Goal: Task Accomplishment & Management: Complete application form

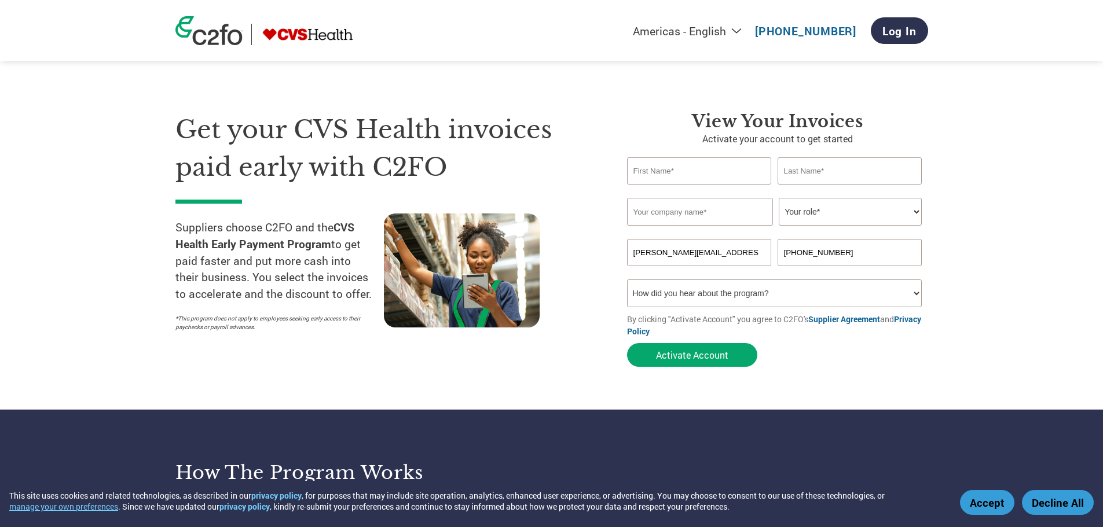
click at [665, 171] on input "text" at bounding box center [699, 170] width 145 height 27
type input "[PERSON_NAME]"
type input "Precisely Software, Inc"
click at [912, 210] on select "Your role* CFO Controller Credit Manager Finance Director Treasurer CEO Preside…" at bounding box center [849, 212] width 143 height 28
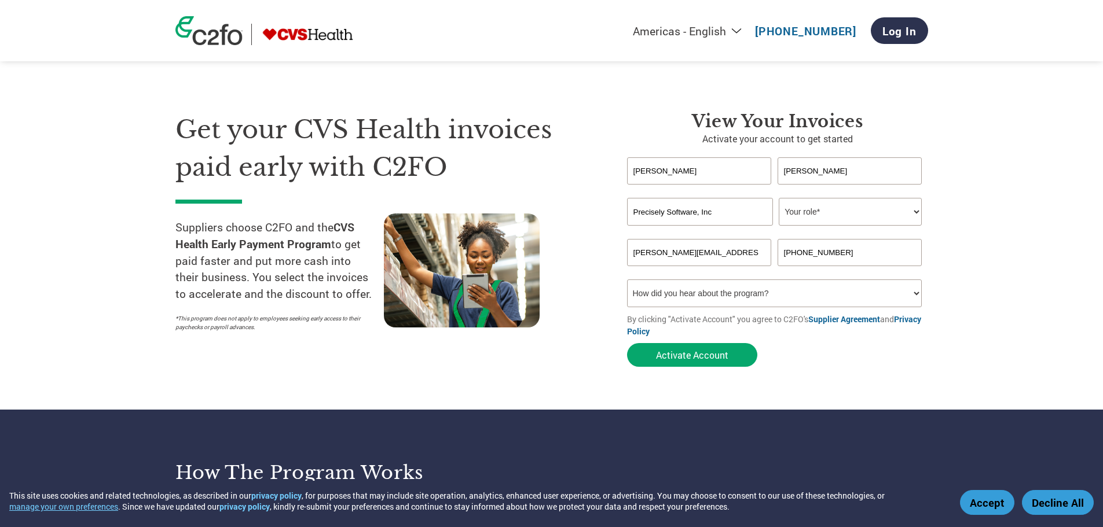
select select "CREDIT_MANAGER"
click at [778, 198] on select "Your role* CFO Controller Credit Manager Finance Director Treasurer CEO Preside…" at bounding box center [849, 212] width 143 height 28
click at [846, 251] on input "[PHONE_NUMBER]" at bounding box center [849, 252] width 145 height 27
click at [913, 292] on select "How did you hear about the program? Received a letter Email Social Media Online…" at bounding box center [774, 294] width 295 height 28
select select "Email"
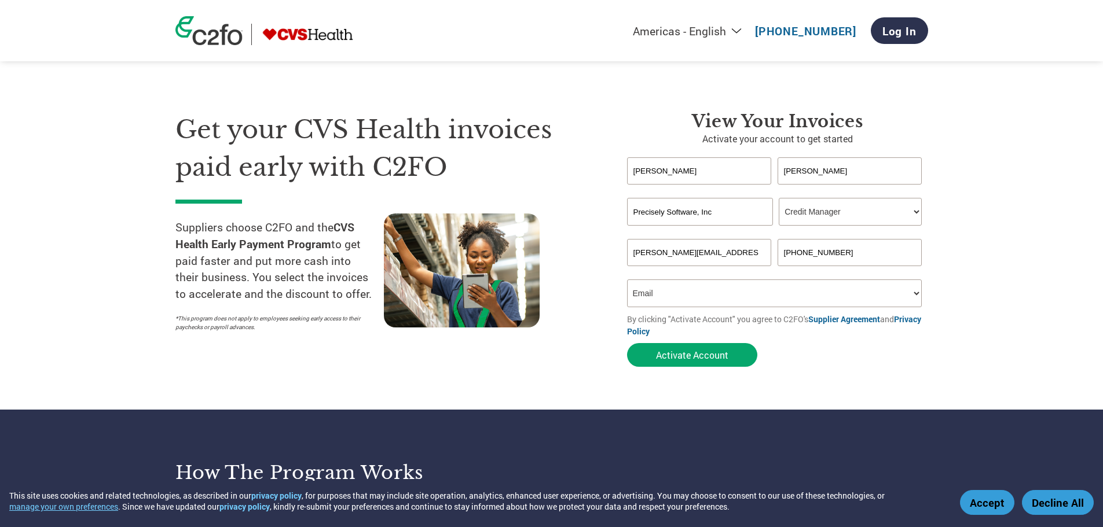
click at [627, 280] on select "How did you hear about the program? Received a letter Email Social Media Online…" at bounding box center [774, 294] width 295 height 28
click at [673, 292] on select "How did you hear about the program? Received a letter Email Social Media Online…" at bounding box center [774, 294] width 295 height 28
click at [716, 295] on select "How did you hear about the program? Received a letter Email Social Media Online…" at bounding box center [774, 294] width 295 height 28
click at [700, 357] on button "Activate Account" at bounding box center [692, 355] width 130 height 24
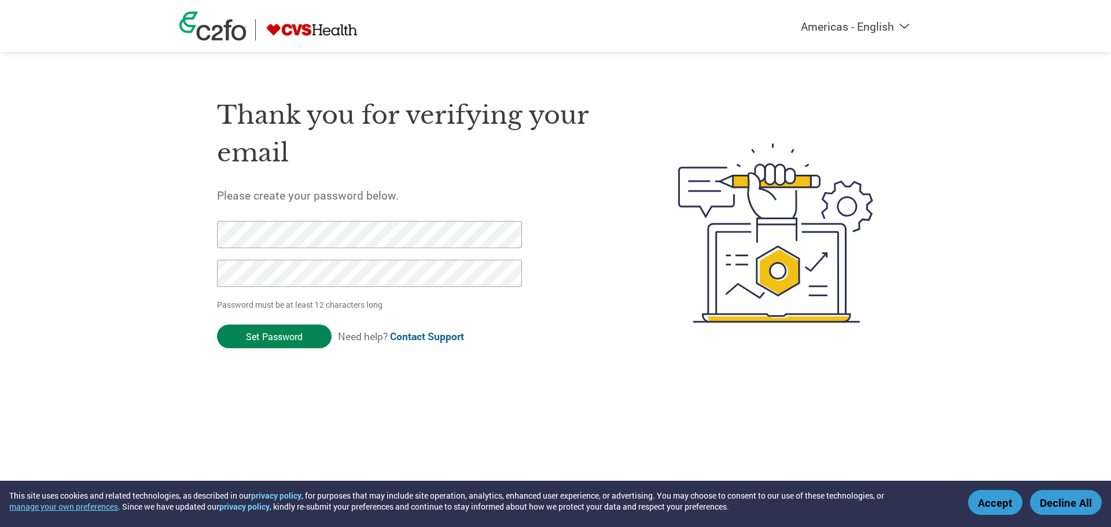
click at [284, 338] on input "Set Password" at bounding box center [274, 337] width 115 height 24
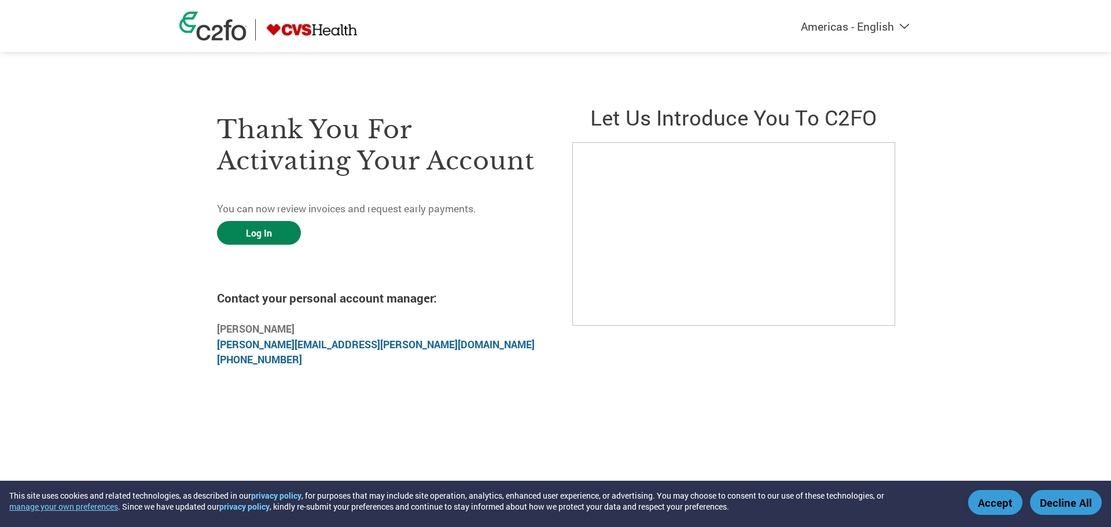
click at [267, 230] on link "Log In" at bounding box center [259, 233] width 84 height 24
